Goal: Book appointment/travel/reservation

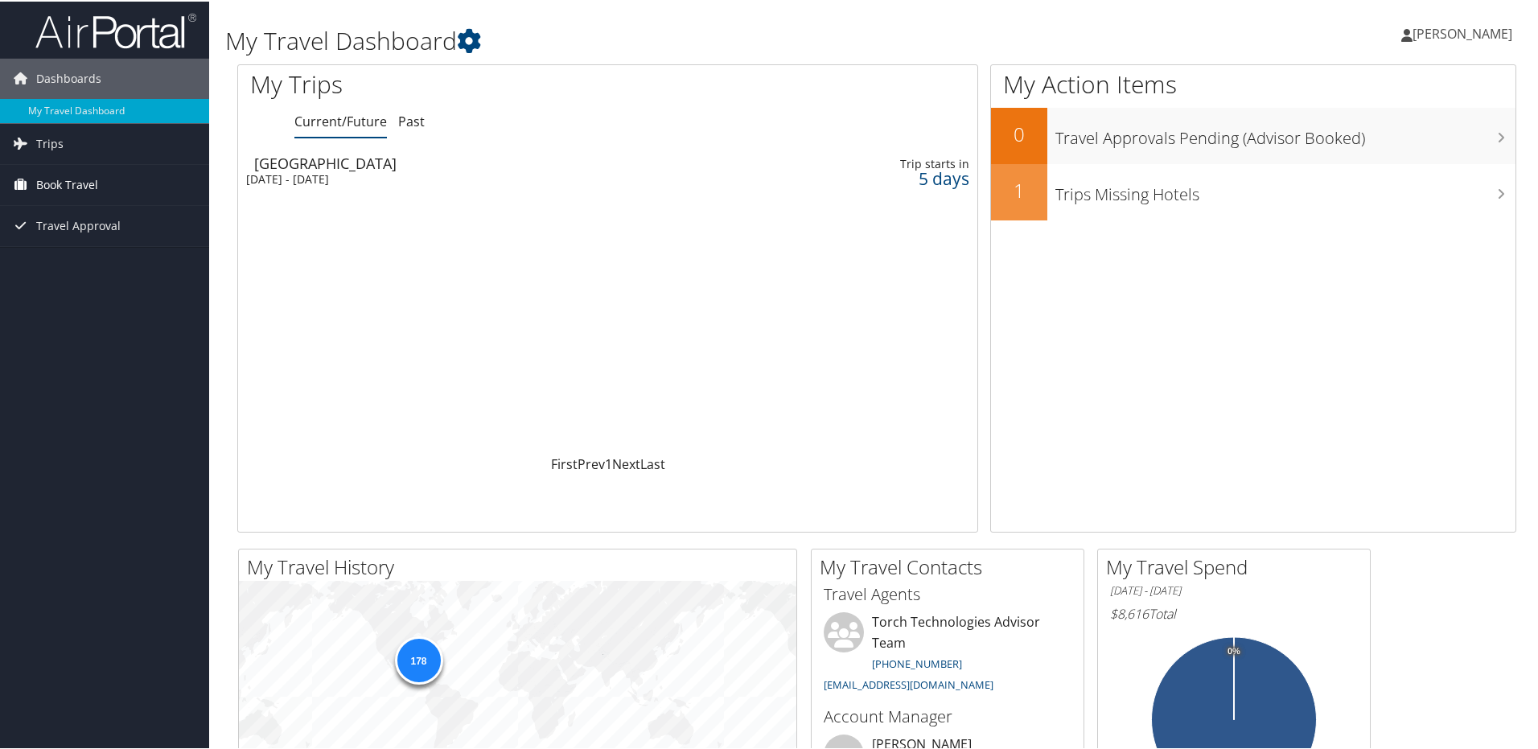
click at [47, 192] on span "Book Travel" at bounding box center [67, 183] width 62 height 40
click at [82, 262] on link "Book/Manage Online Trips" at bounding box center [104, 264] width 209 height 24
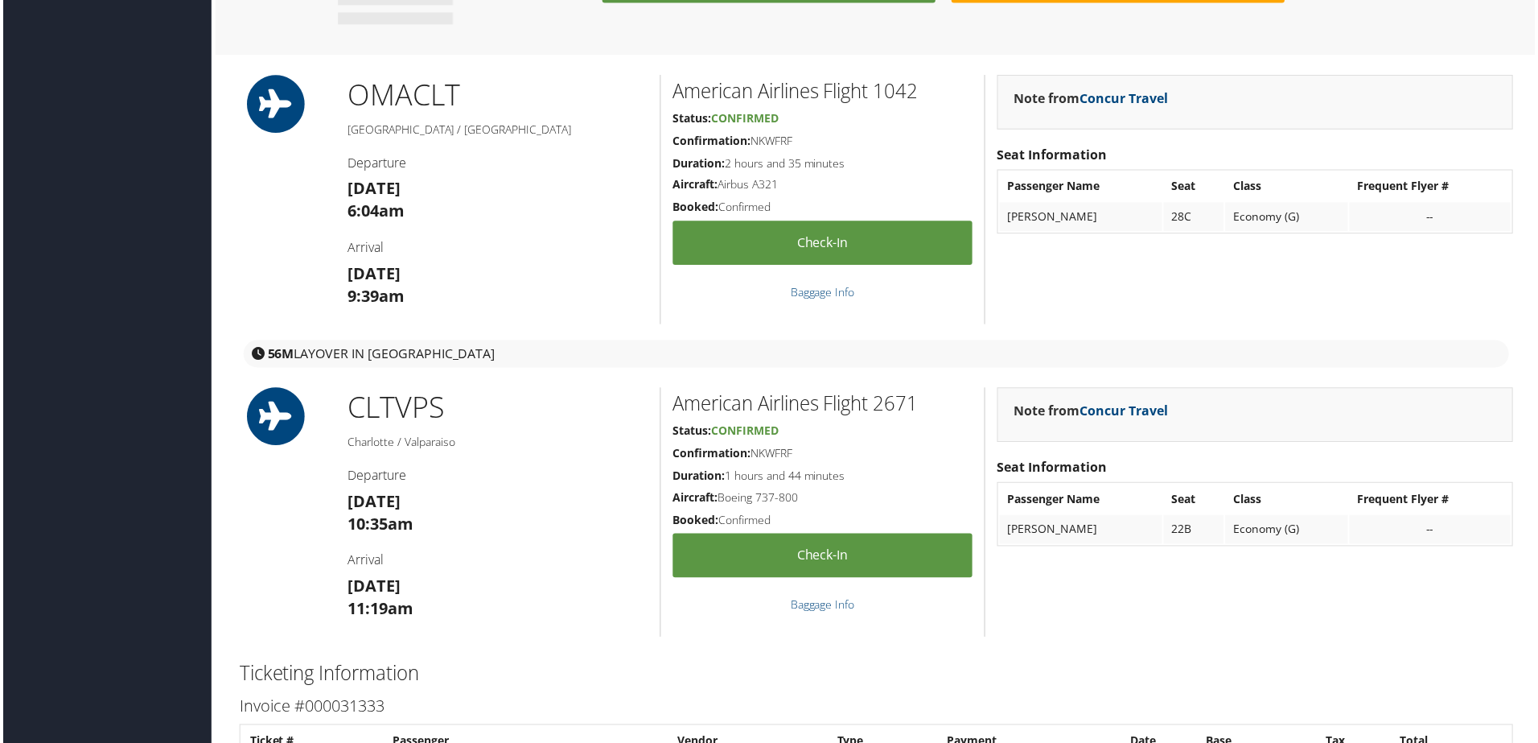
scroll to position [724, 0]
